Goal: Information Seeking & Learning: Understand process/instructions

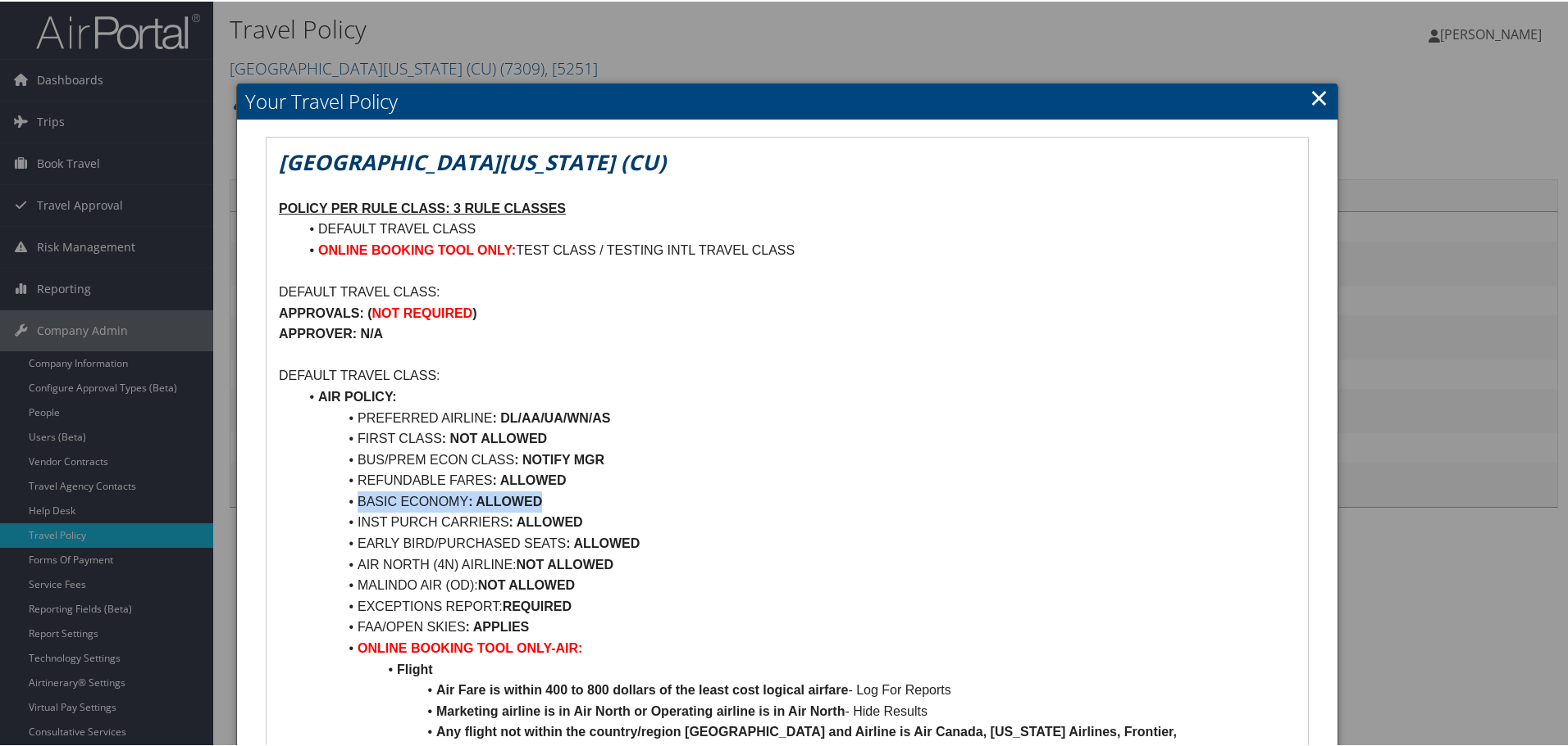
drag, startPoint x: 360, startPoint y: 500, endPoint x: 555, endPoint y: 500, distance: 195.0
click at [555, 500] on li "BASIC ECONOMY : ALLOWED" at bounding box center [797, 501] width 997 height 22
drag, startPoint x: 273, startPoint y: 158, endPoint x: 629, endPoint y: 151, distance: 356.1
click at [279, 160] on em "[GEOGRAPHIC_DATA][US_STATE] (CU)" at bounding box center [472, 161] width 387 height 30
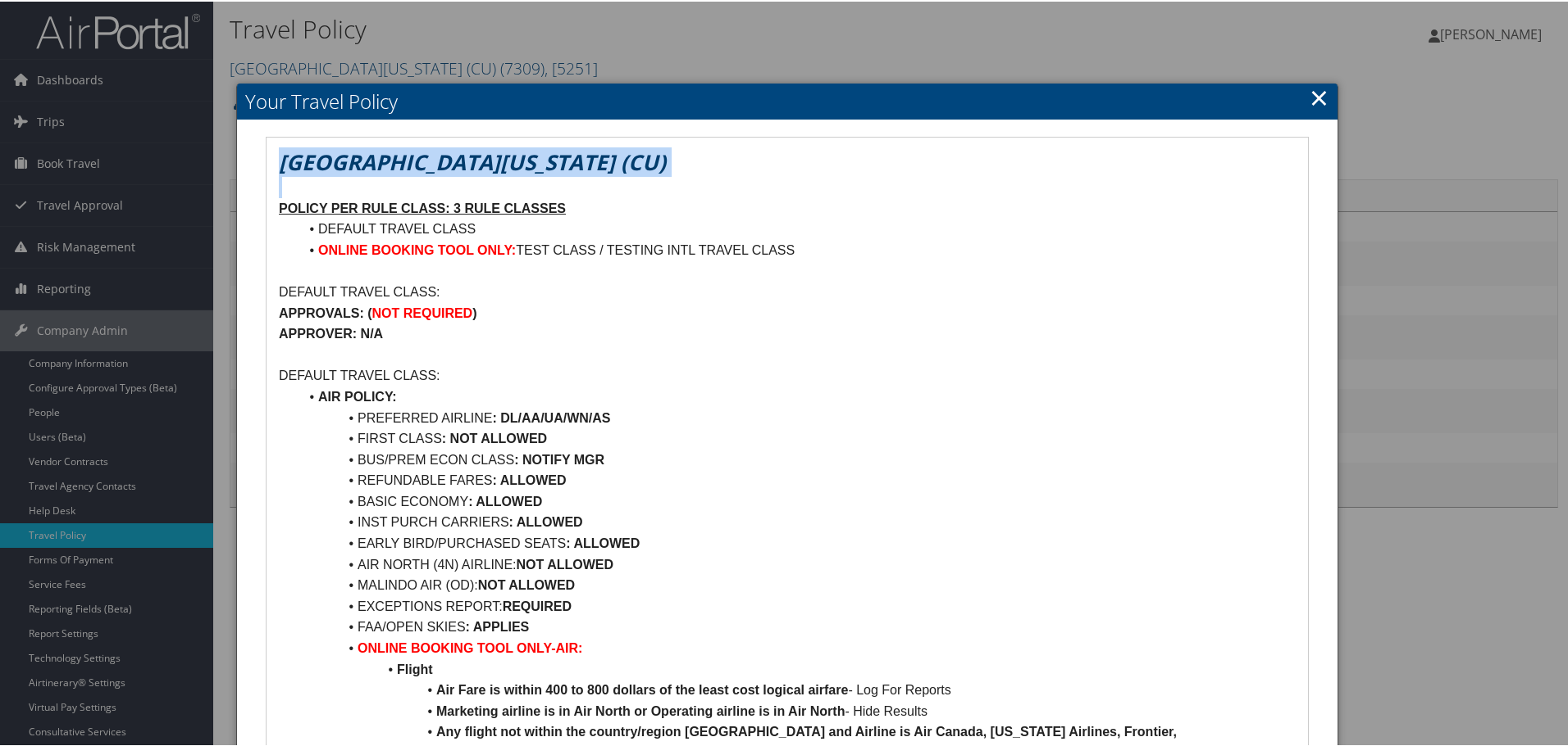
drag, startPoint x: 276, startPoint y: 160, endPoint x: 609, endPoint y: 166, distance: 333.1
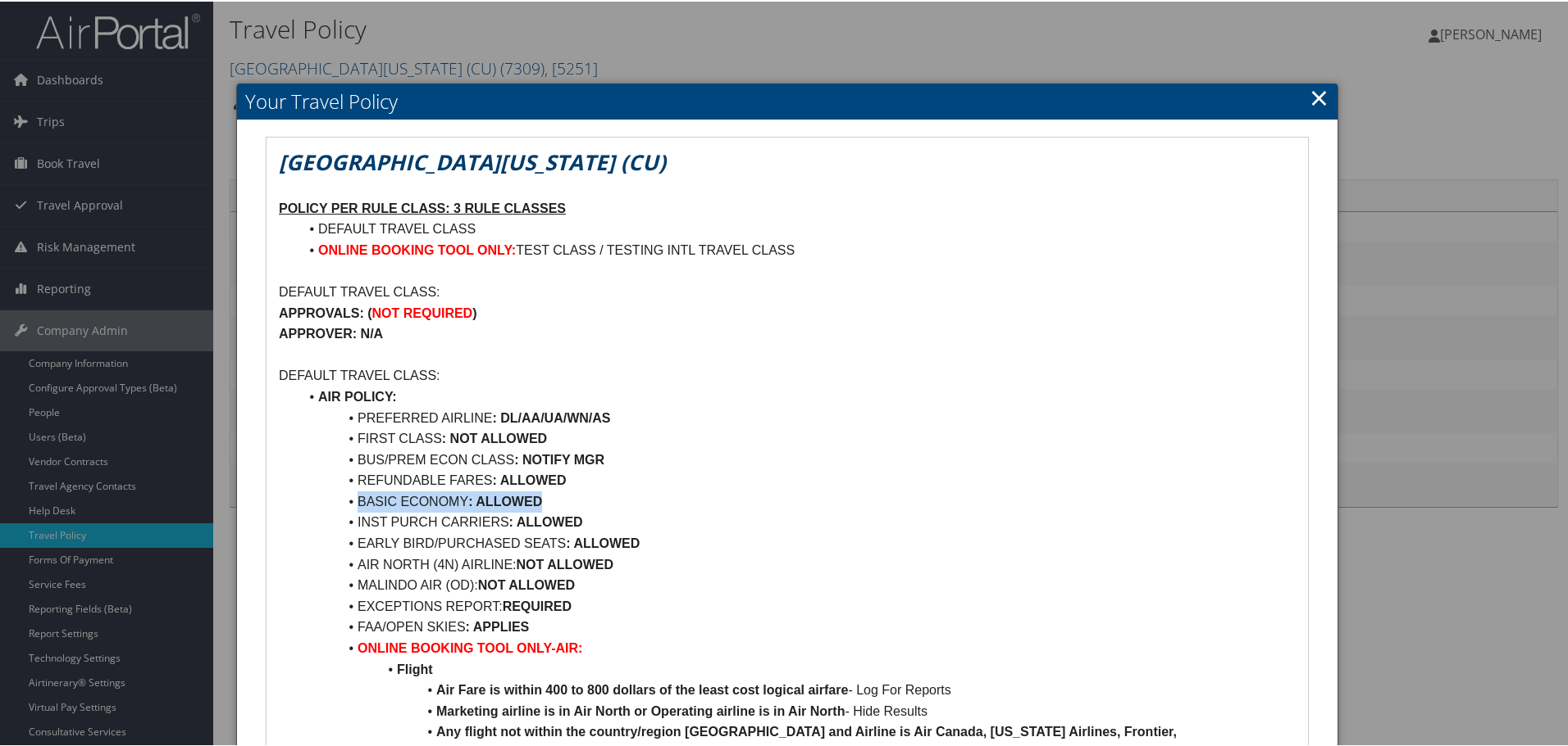
drag, startPoint x: 359, startPoint y: 498, endPoint x: 592, endPoint y: 499, distance: 233.0
click at [592, 499] on li "BASIC ECONOMY : ALLOWED" at bounding box center [797, 501] width 997 height 22
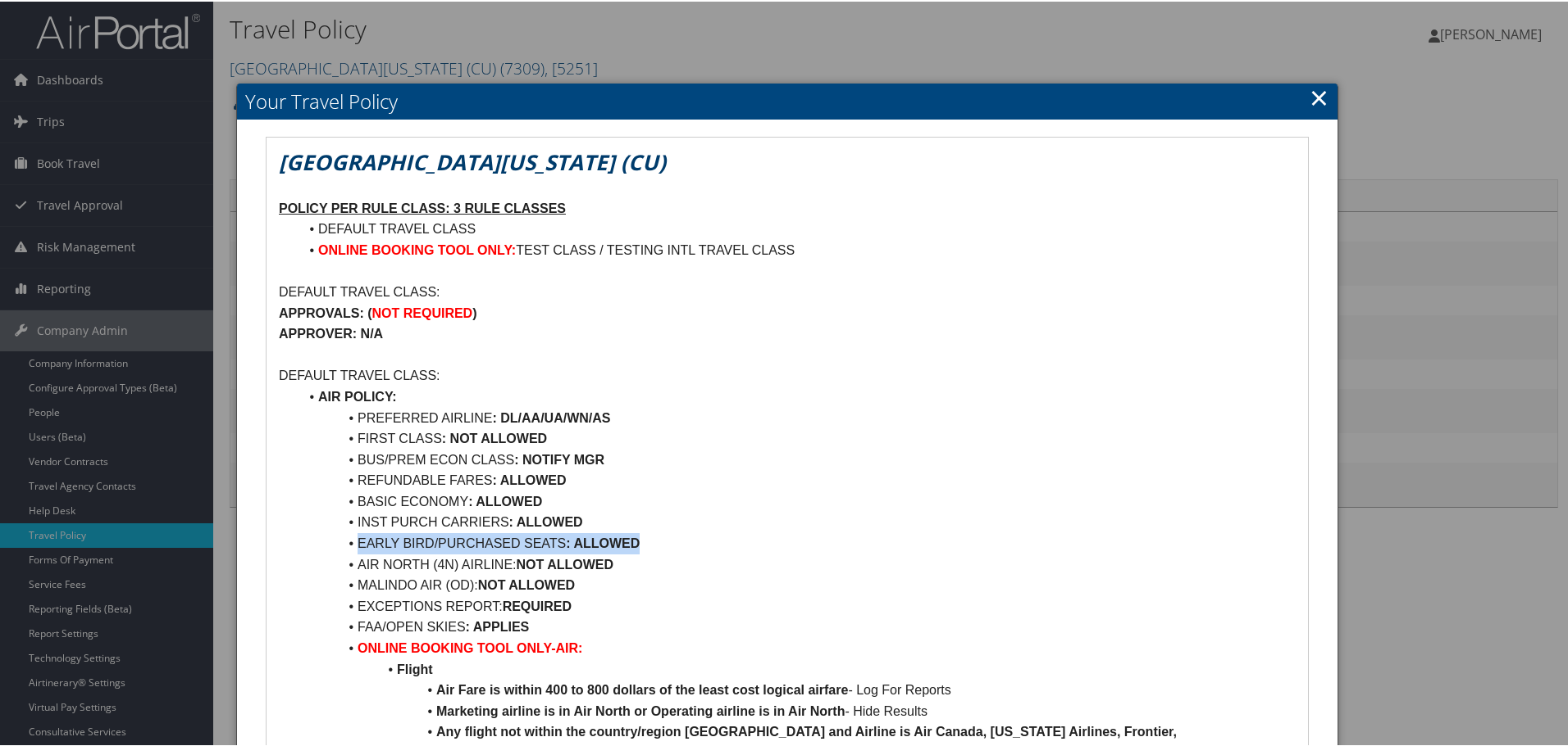
drag, startPoint x: 356, startPoint y: 539, endPoint x: 639, endPoint y: 548, distance: 283.1
click at [639, 548] on li "EARLY BIRD/PURCHASED SEATS : ALLOWED" at bounding box center [797, 542] width 997 height 22
click at [569, 539] on strong ": ALLOWED" at bounding box center [602, 542] width 74 height 14
drag, startPoint x: 353, startPoint y: 541, endPoint x: 654, endPoint y: 539, distance: 301.0
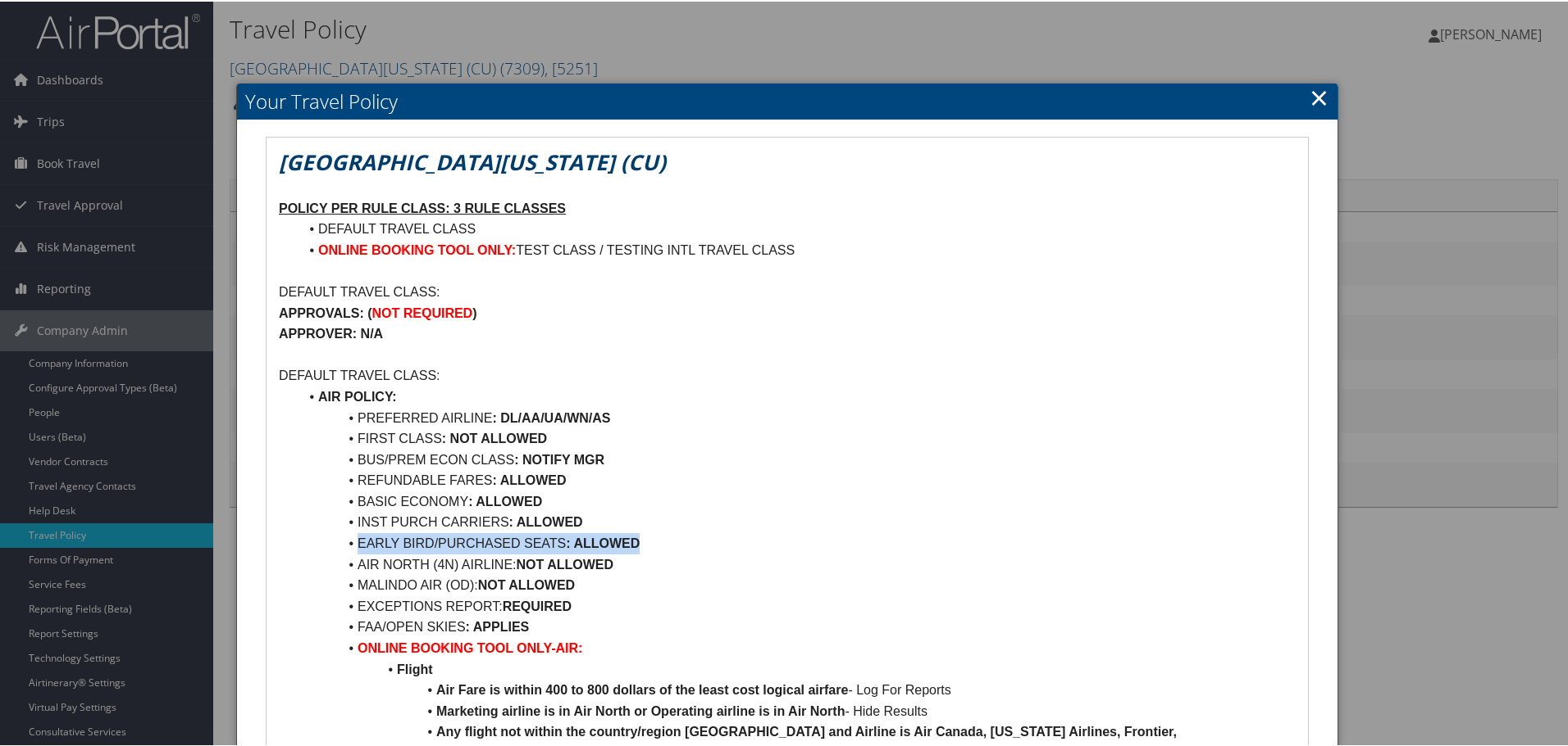
click at [654, 539] on li "EARLY BIRD/PURCHASED SEATS : ALLOWED" at bounding box center [797, 542] width 997 height 22
